Goal: Navigation & Orientation: Find specific page/section

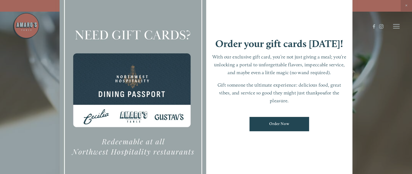
click at [395, 23] on div at bounding box center [206, 87] width 412 height 174
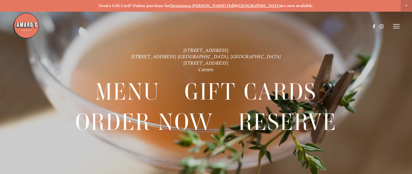
click at [396, 23] on header "Menu Order Now Visit Gallery 0" at bounding box center [205, 26] width 387 height 53
click at [396, 24] on line at bounding box center [396, 24] width 6 height 0
click at [296, 26] on span "Menu" at bounding box center [299, 26] width 10 height 5
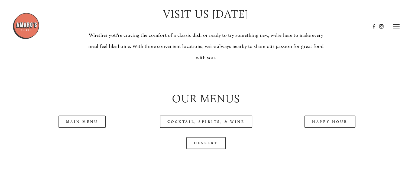
scroll to position [482, 0]
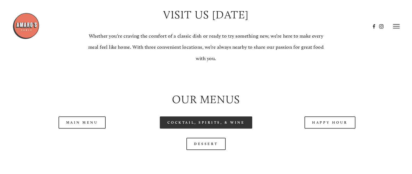
click at [224, 129] on link "Cocktail, Spirits, & Wine" at bounding box center [206, 122] width 93 height 12
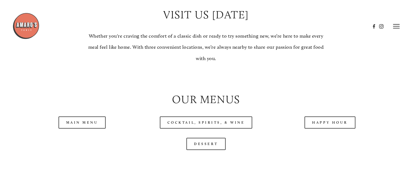
click at [396, 26] on icon at bounding box center [396, 26] width 6 height 5
click at [377, 24] on span "Careers" at bounding box center [378, 26] width 13 height 5
